Goal: Task Accomplishment & Management: Complete application form

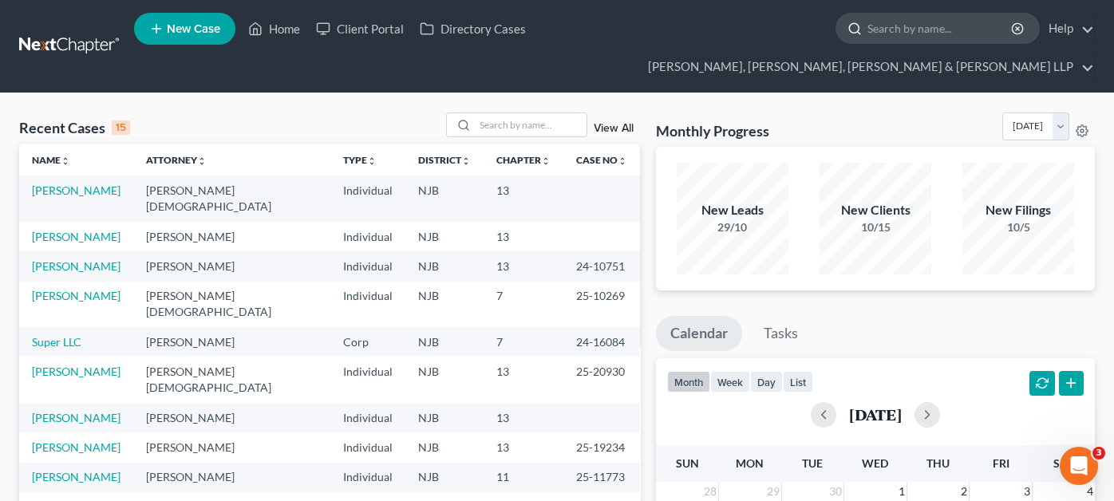
click at [868, 33] on input "search" at bounding box center [941, 29] width 146 height 30
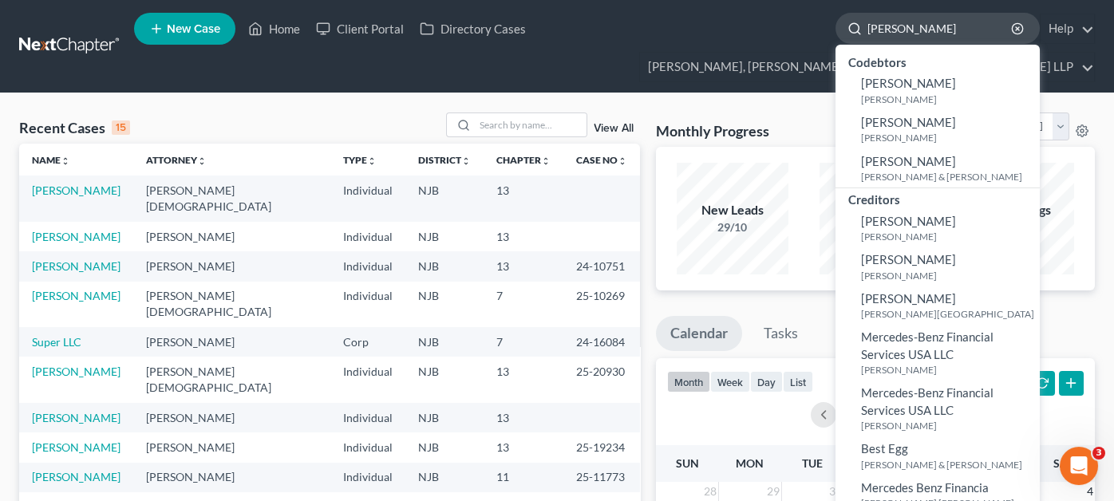
type input "[PERSON_NAME]"
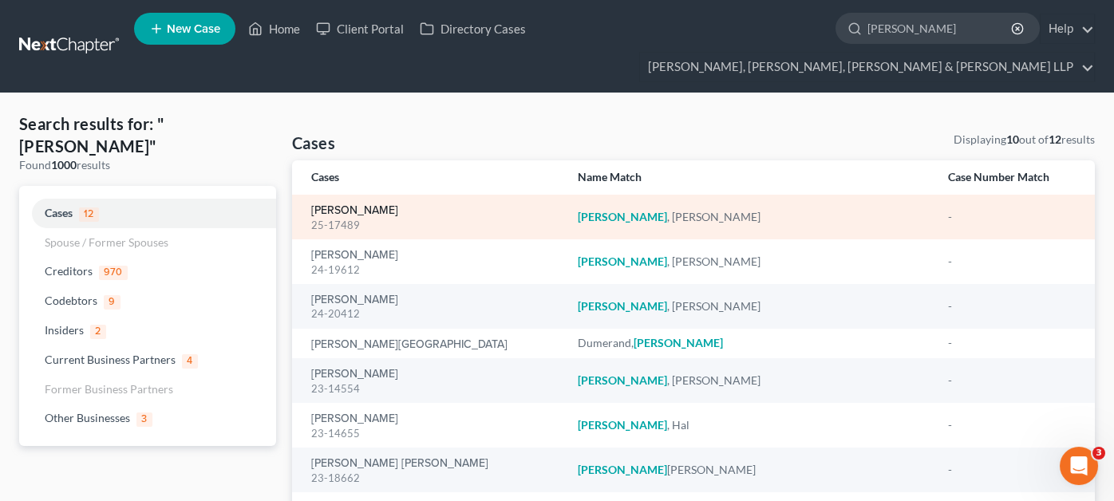
click at [376, 205] on link "[PERSON_NAME]" at bounding box center [354, 210] width 87 height 11
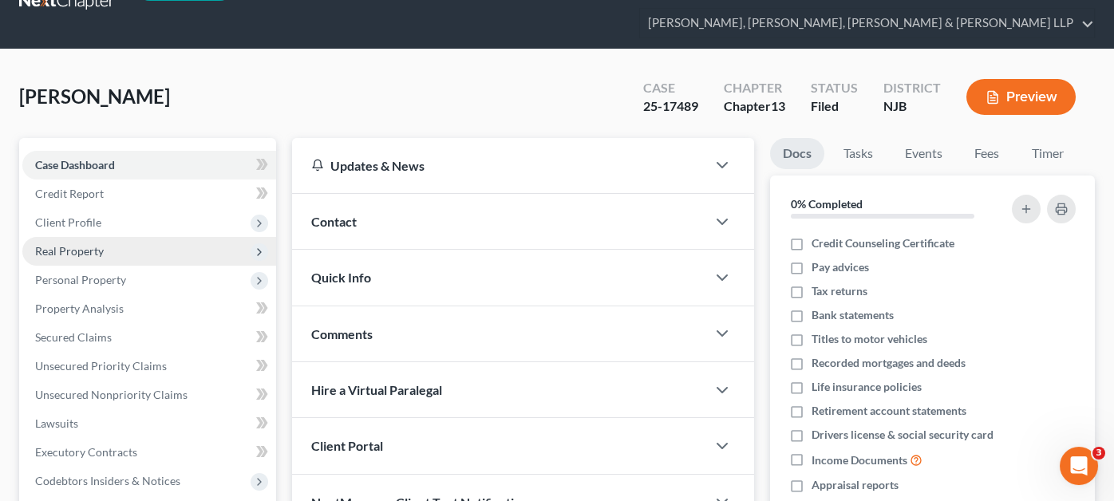
scroll to position [79, 0]
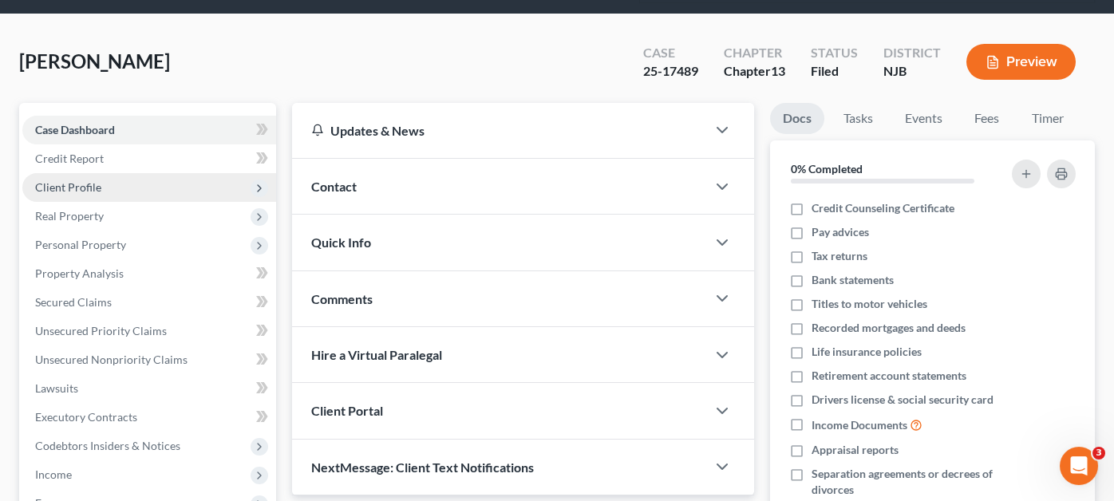
click at [125, 173] on span "Client Profile" at bounding box center [149, 187] width 254 height 29
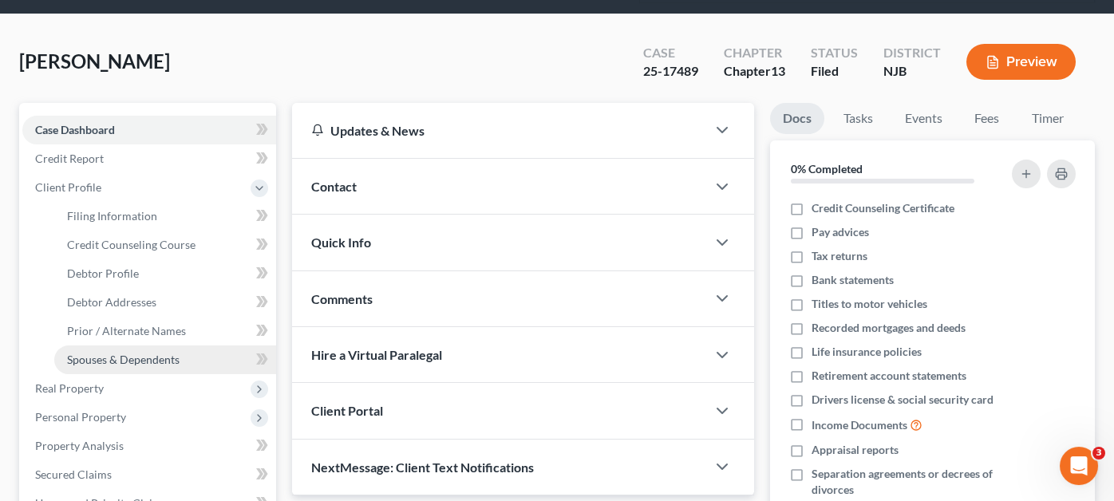
click at [136, 353] on span "Spouses & Dependents" at bounding box center [123, 360] width 113 height 14
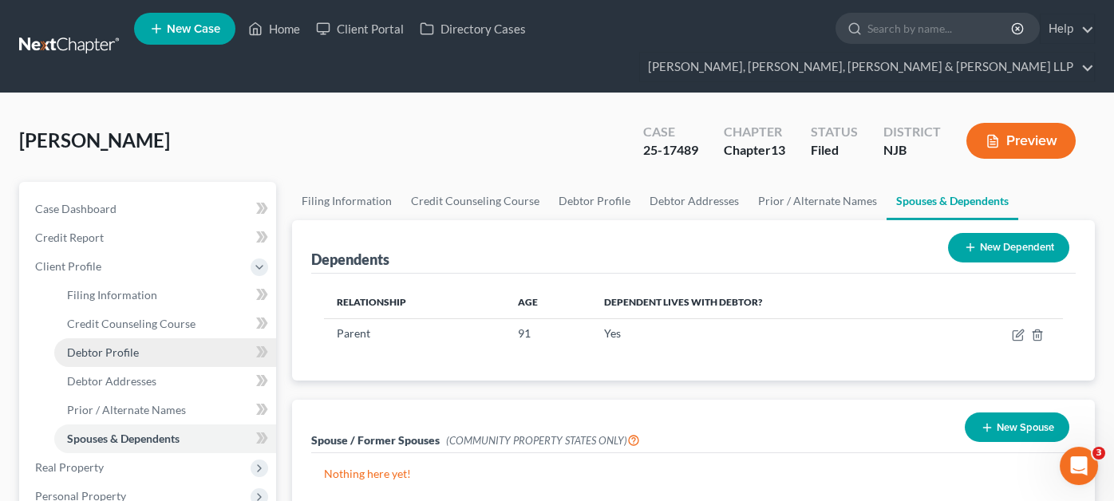
click at [134, 346] on span "Debtor Profile" at bounding box center [103, 353] width 72 height 14
select select "0"
select select "1"
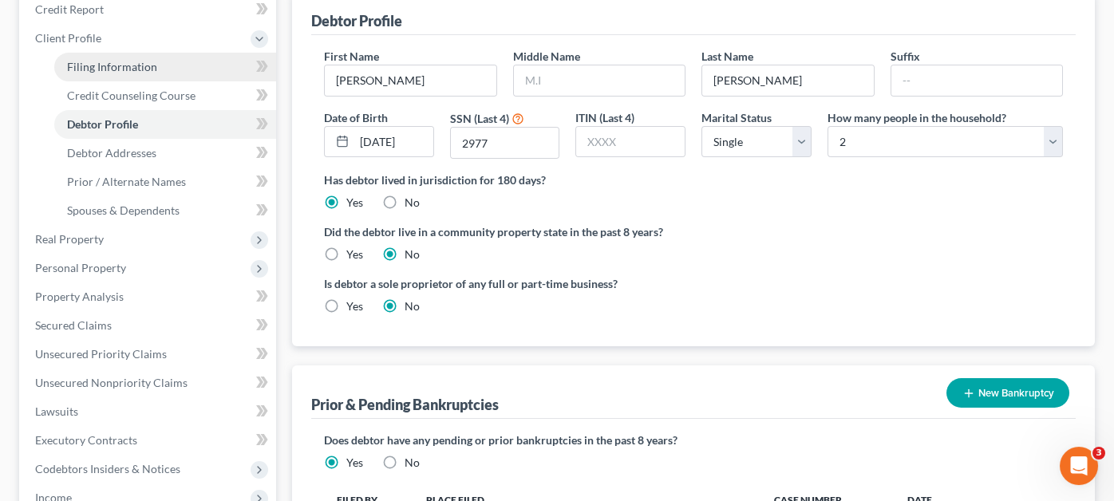
scroll to position [160, 0]
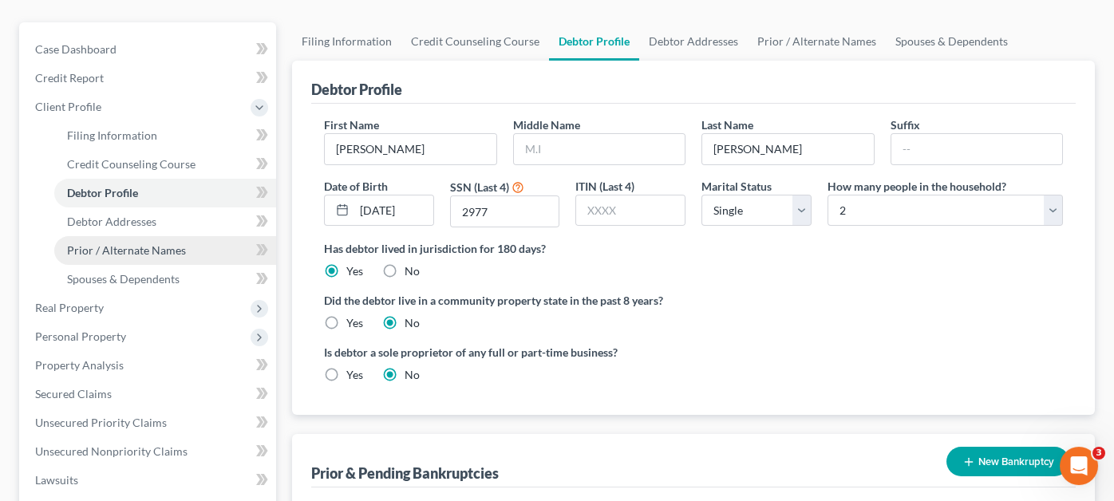
click at [152, 236] on link "Prior / Alternate Names" at bounding box center [165, 250] width 222 height 29
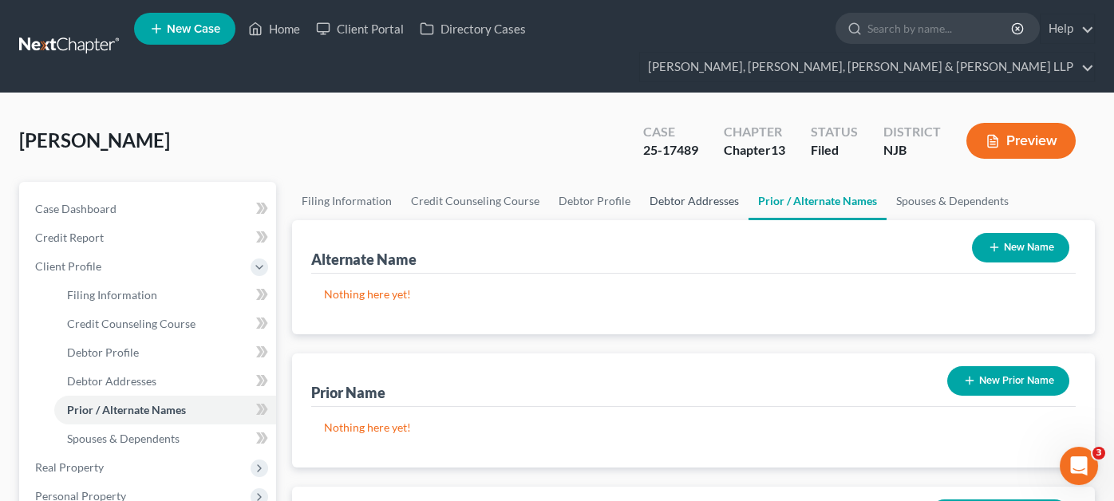
click at [671, 182] on link "Debtor Addresses" at bounding box center [694, 201] width 109 height 38
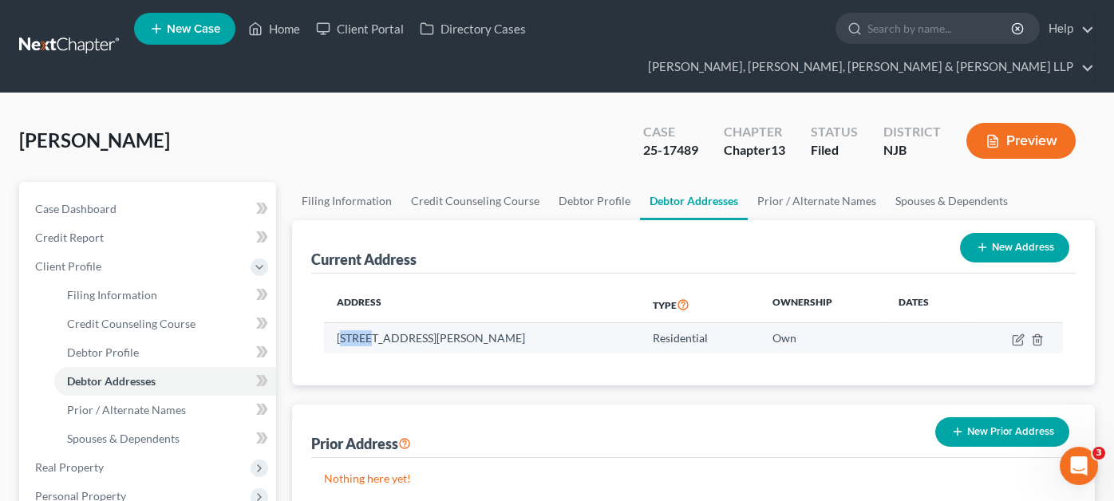
drag, startPoint x: 340, startPoint y: 311, endPoint x: 367, endPoint y: 311, distance: 27.1
click at [367, 323] on td "[STREET_ADDRESS][PERSON_NAME]" at bounding box center [482, 338] width 316 height 30
drag, startPoint x: 337, startPoint y: 308, endPoint x: 548, endPoint y: 314, distance: 210.8
click at [548, 323] on td "[STREET_ADDRESS][PERSON_NAME]" at bounding box center [482, 338] width 316 height 30
copy td "[STREET_ADDRESS][PERSON_NAME]"
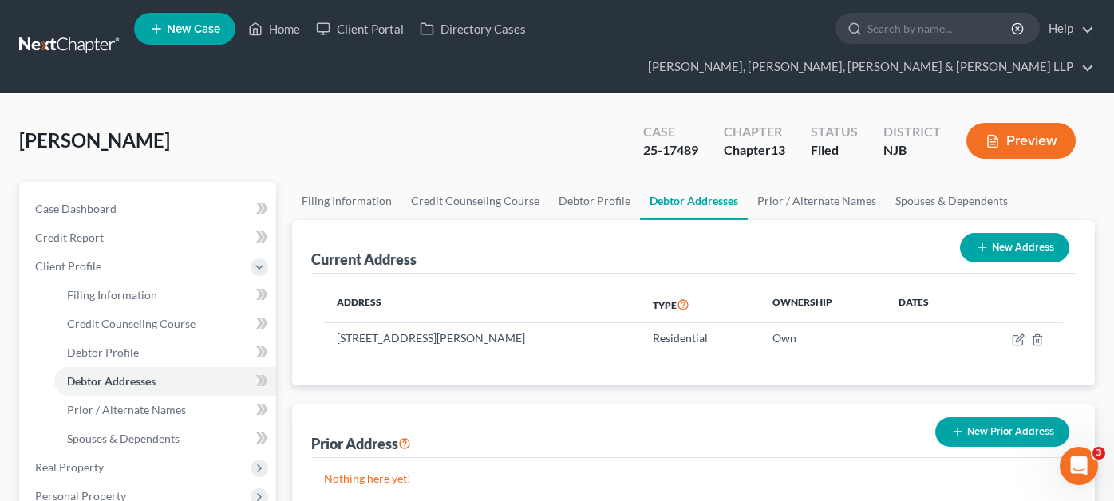
click at [589, 355] on div "Current Address New Address Address Type Ownership Dates [STREET_ADDRESS][PERSO…" at bounding box center [693, 369] width 803 height 299
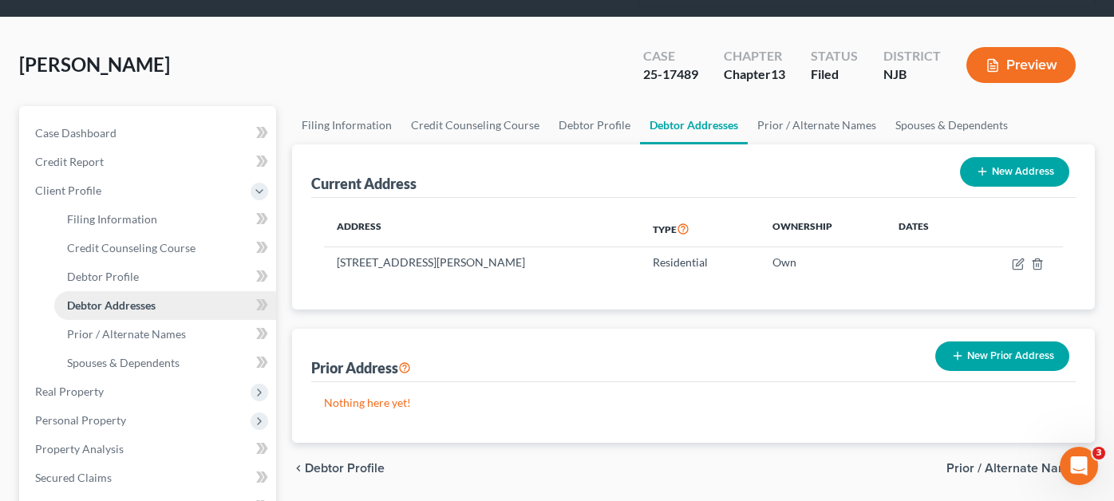
scroll to position [160, 0]
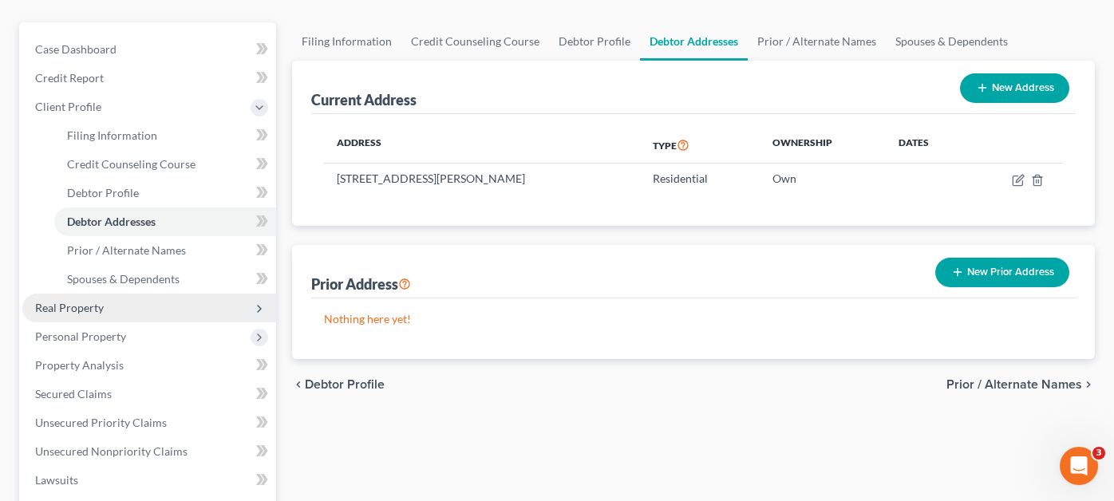
click at [113, 294] on span "Real Property" at bounding box center [149, 308] width 254 height 29
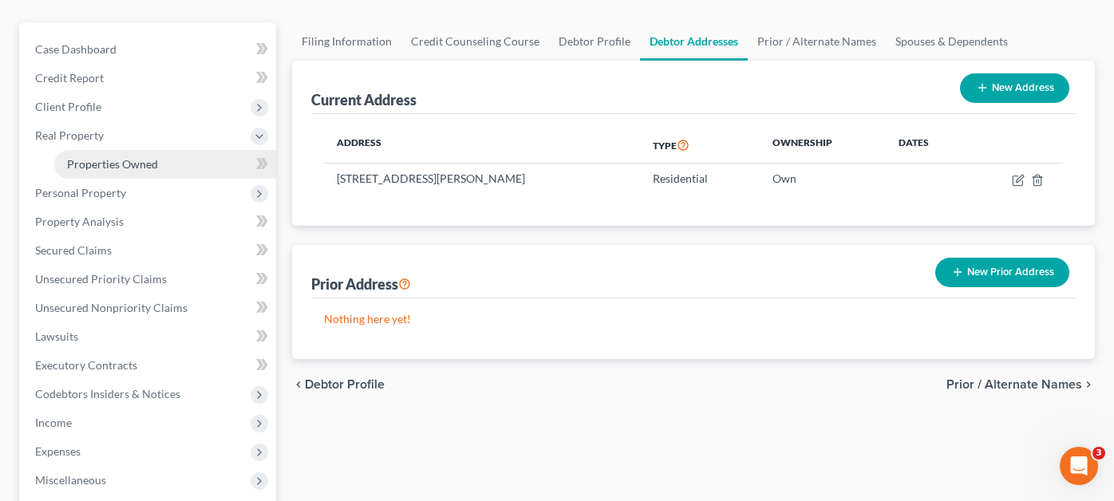
click at [160, 150] on link "Properties Owned" at bounding box center [165, 164] width 222 height 29
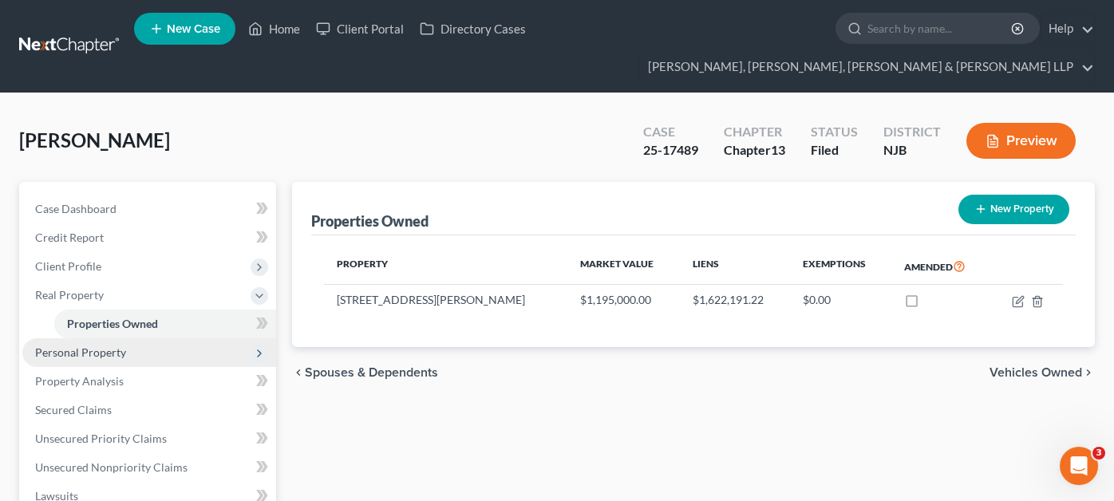
click at [127, 338] on span "Personal Property" at bounding box center [149, 352] width 254 height 29
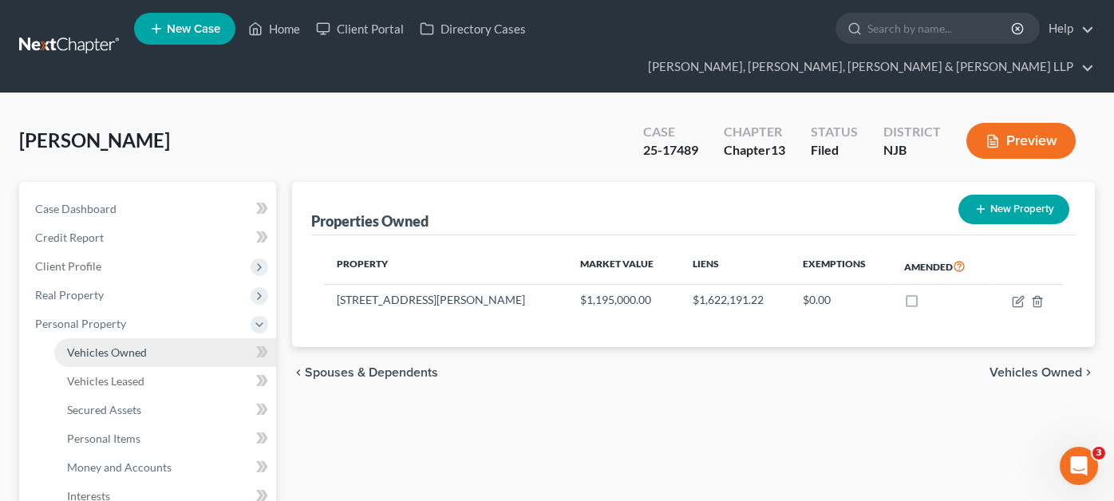
click at [146, 338] on link "Vehicles Owned" at bounding box center [165, 352] width 222 height 29
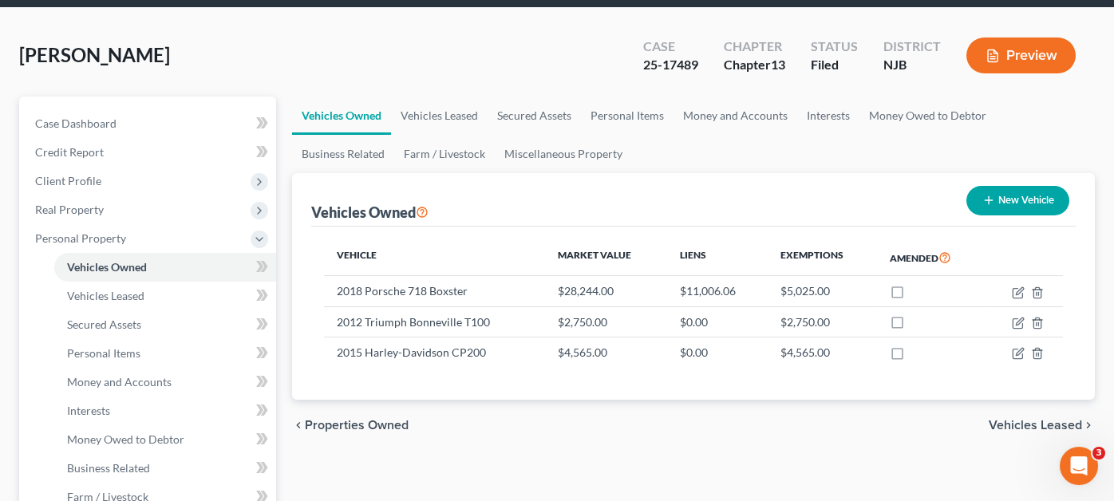
scroll to position [79, 0]
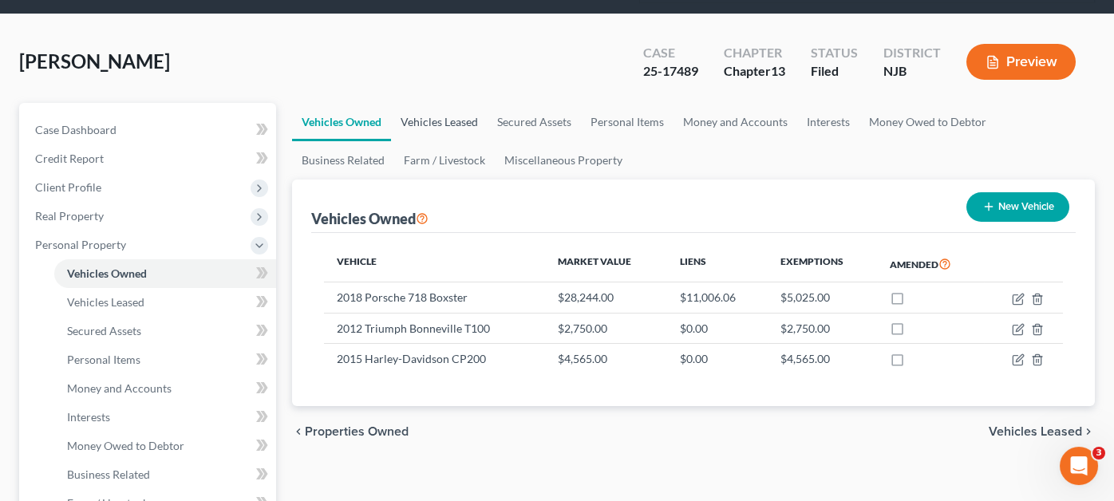
click at [422, 103] on link "Vehicles Leased" at bounding box center [439, 122] width 97 height 38
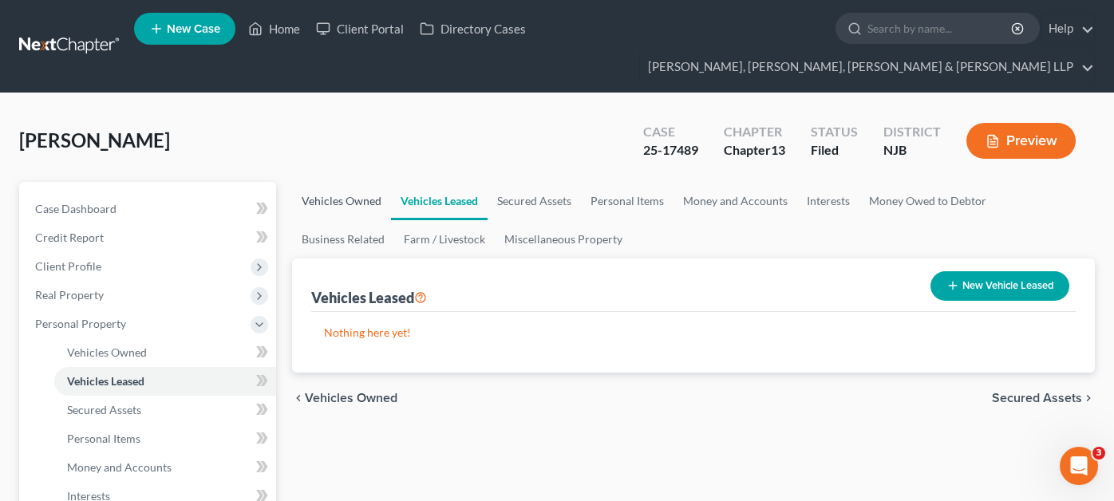
click at [362, 182] on link "Vehicles Owned" at bounding box center [341, 201] width 99 height 38
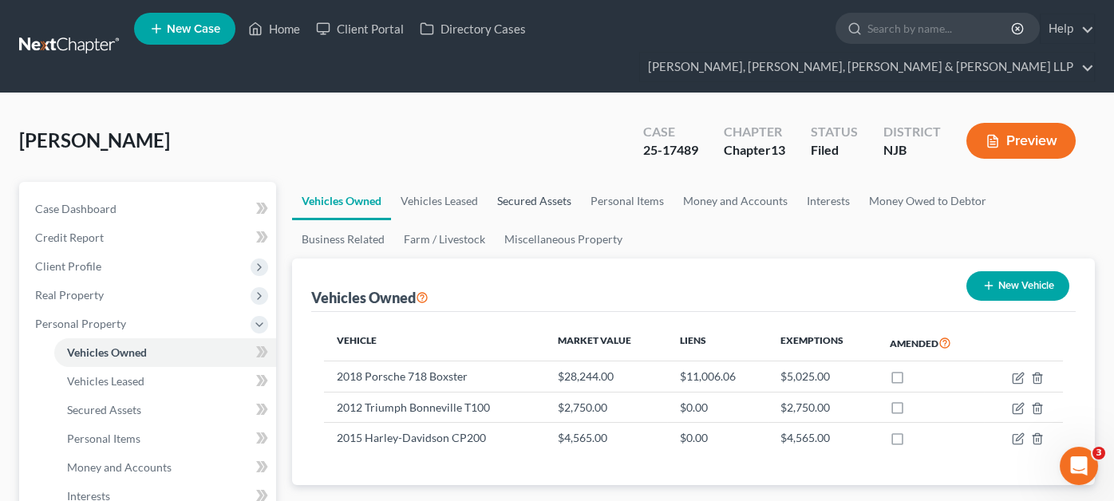
click at [532, 182] on link "Secured Assets" at bounding box center [534, 201] width 93 height 38
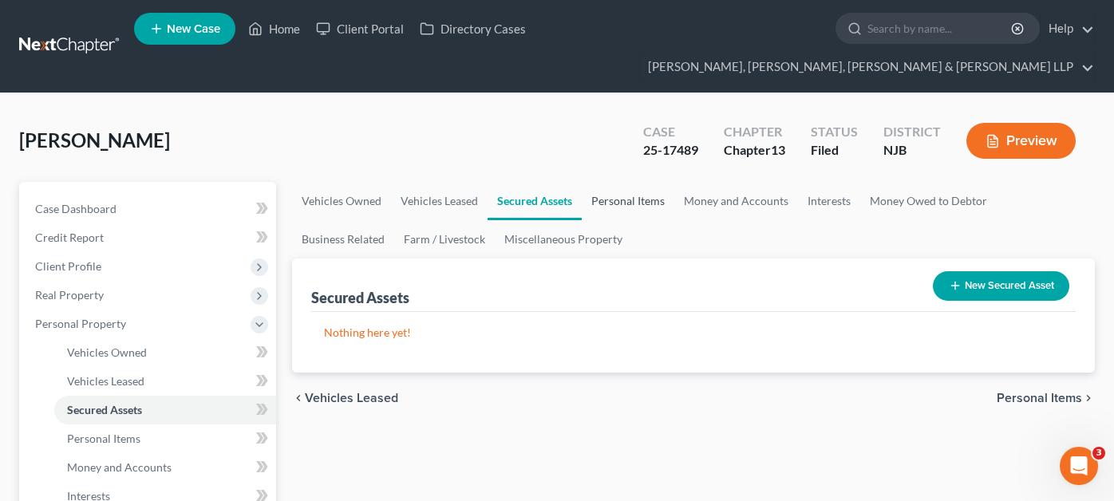
click at [621, 182] on link "Personal Items" at bounding box center [628, 201] width 93 height 38
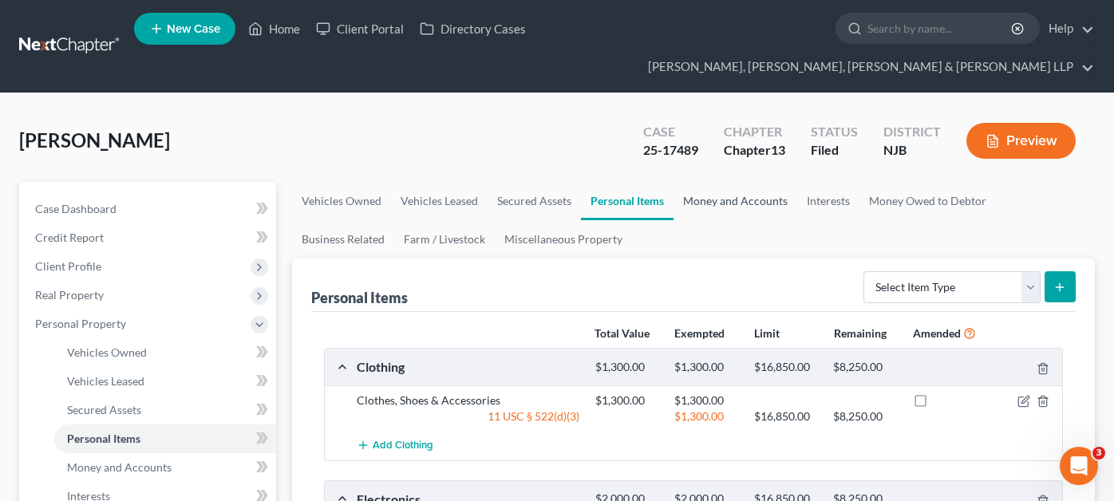
click at [713, 182] on link "Money and Accounts" at bounding box center [736, 201] width 124 height 38
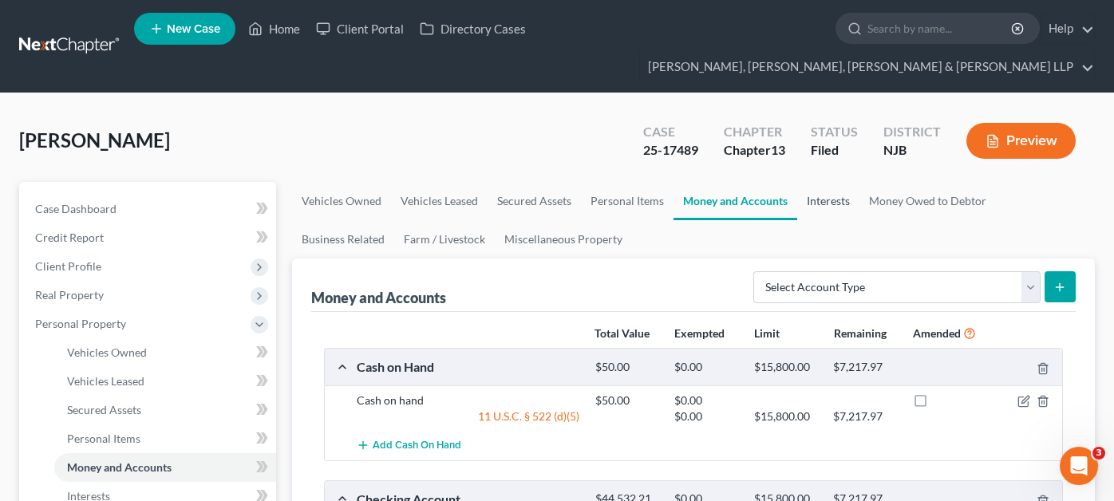
click at [849, 182] on link "Interests" at bounding box center [828, 201] width 62 height 38
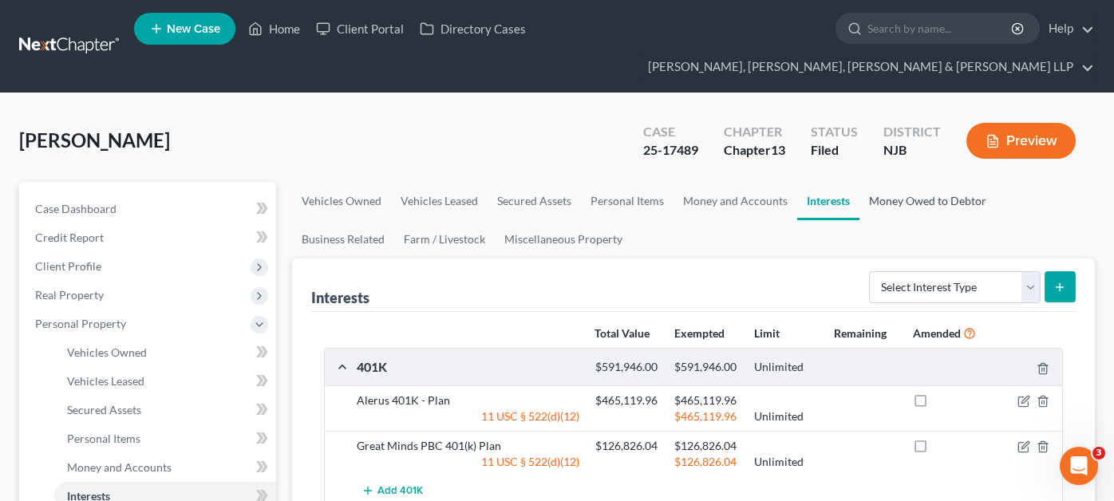
click at [907, 182] on link "Money Owed to Debtor" at bounding box center [928, 201] width 136 height 38
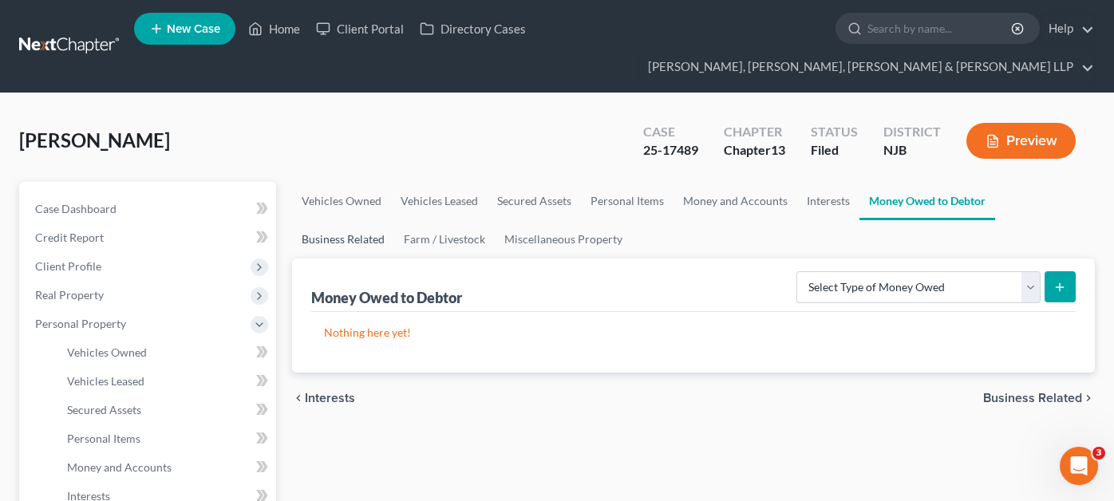
click at [999, 182] on ul "Vehicles Owned Vehicles Leased Secured Assets Personal Items Money and Accounts…" at bounding box center [693, 220] width 803 height 77
click at [1015, 182] on ul "Vehicles Owned Vehicles Leased Secured Assets Personal Items Money and Accounts…" at bounding box center [693, 220] width 803 height 77
click at [1002, 182] on ul "Vehicles Owned Vehicles Leased Secured Assets Personal Items Money and Accounts…" at bounding box center [693, 220] width 803 height 77
click at [1035, 182] on ul "Vehicles Owned Vehicles Leased Secured Assets Personal Items Money and Accounts…" at bounding box center [693, 220] width 803 height 77
click at [394, 220] on link "Farm / Livestock" at bounding box center [444, 239] width 101 height 38
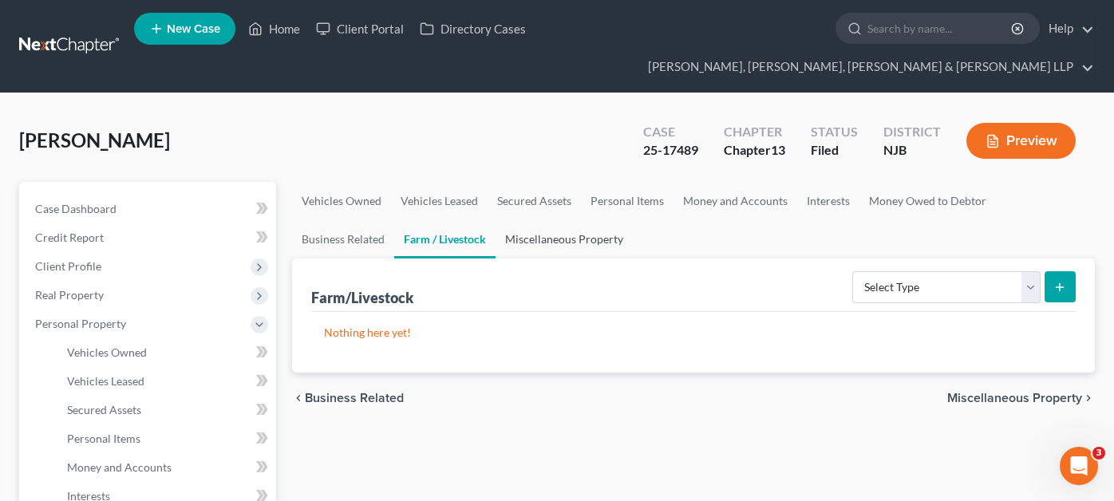
click at [496, 220] on link "Miscellaneous Property" at bounding box center [564, 239] width 137 height 38
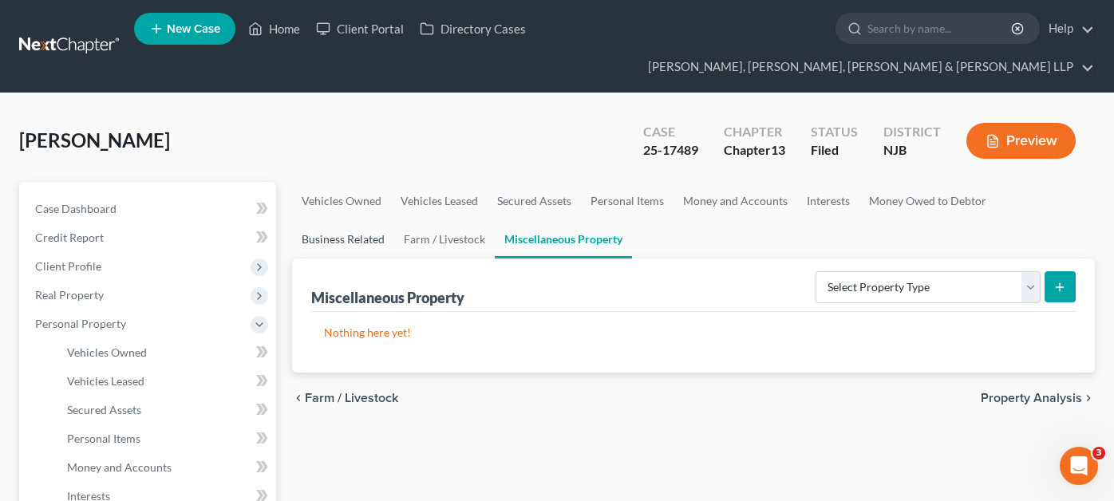
click at [394, 220] on link "Business Related" at bounding box center [343, 239] width 102 height 38
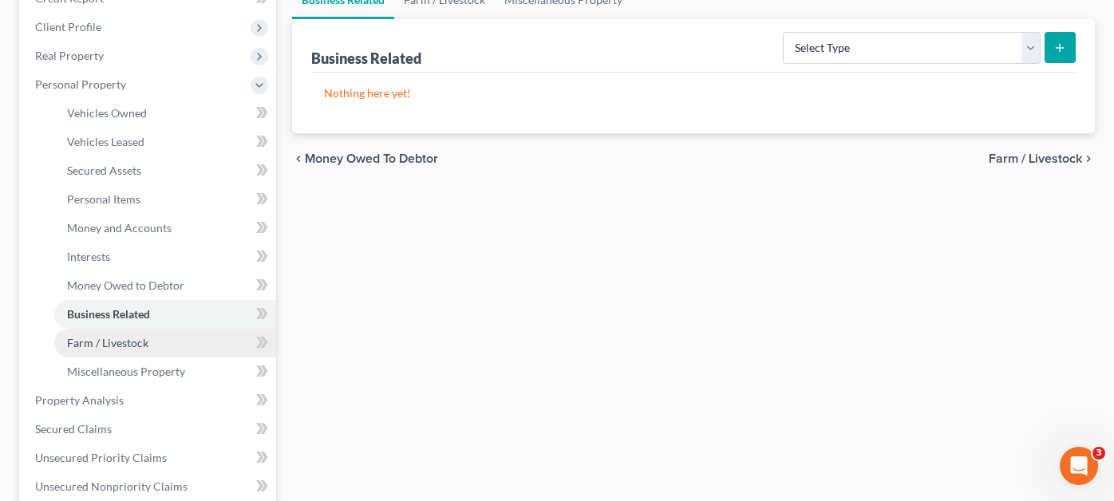
click at [125, 336] on span "Farm / Livestock" at bounding box center [107, 343] width 81 height 14
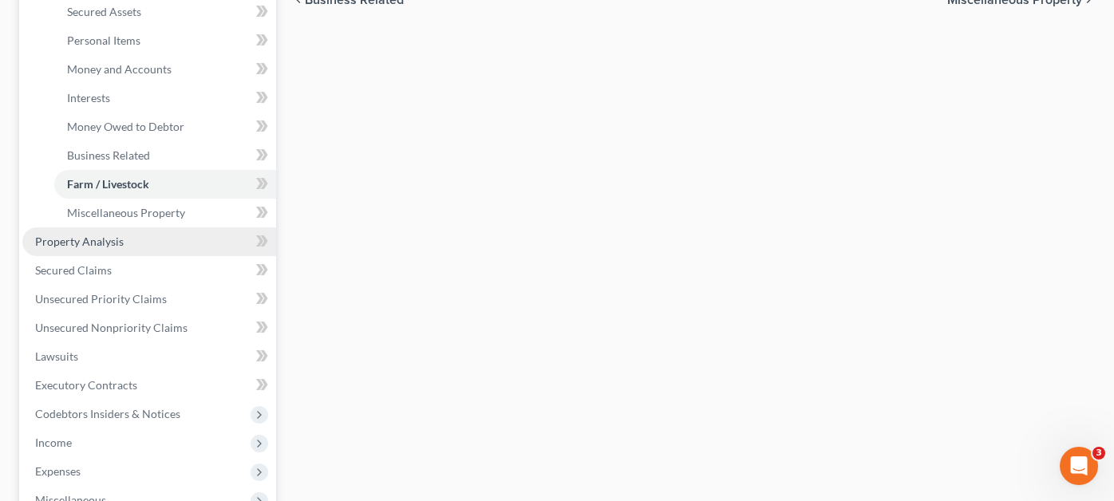
click at [88, 235] on span "Property Analysis" at bounding box center [79, 242] width 89 height 14
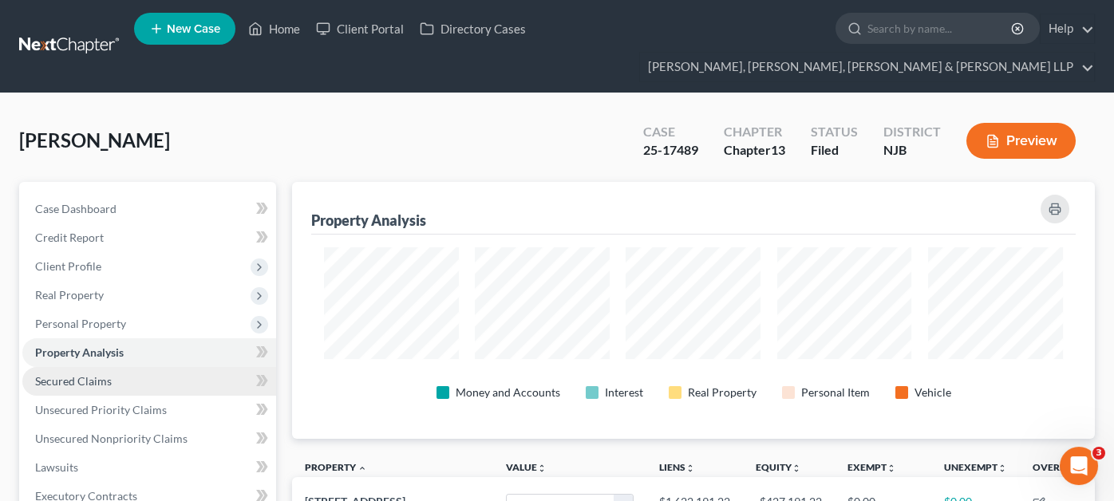
click at [163, 367] on link "Secured Claims" at bounding box center [149, 381] width 254 height 29
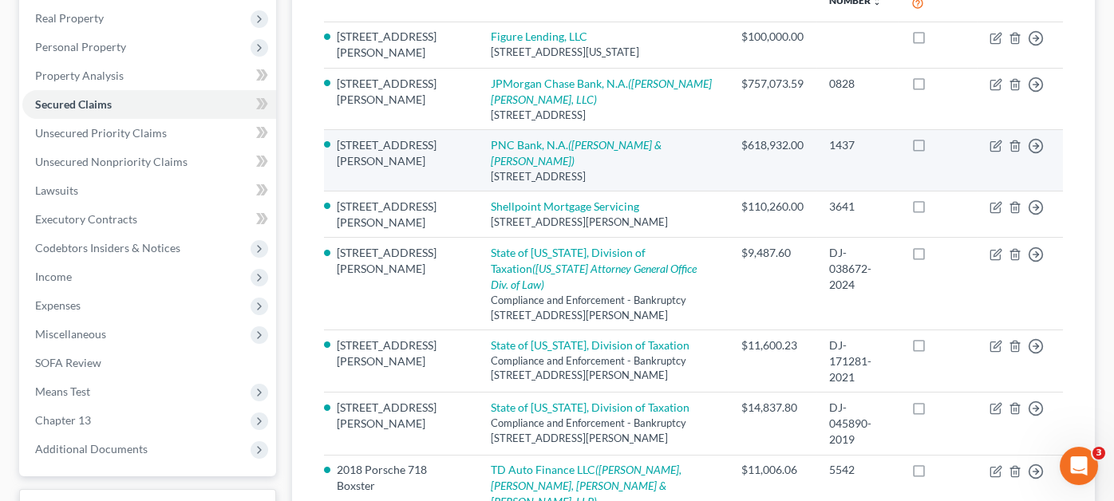
scroll to position [239, 0]
